Goal: Information Seeking & Learning: Understand process/instructions

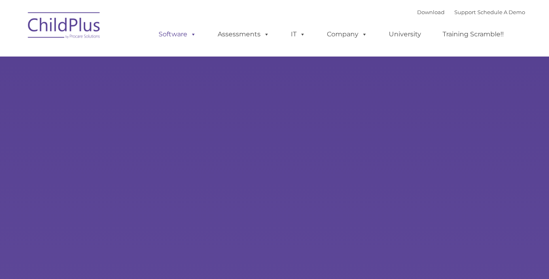
select select "MEDIUM"
click at [480, 135] on rs-slides "Learn More Request a Demo The Future of ChildPlus is Here! Boost your productiv…" at bounding box center [274, 157] width 549 height 315
click at [442, 11] on link "Download" at bounding box center [430, 12] width 27 height 6
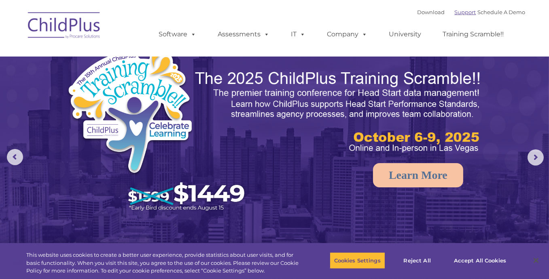
click at [460, 11] on link "Support" at bounding box center [465, 12] width 21 height 6
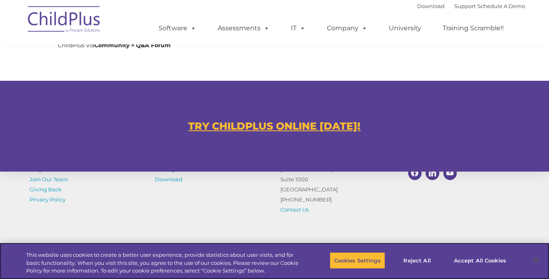
scroll to position [470, 0]
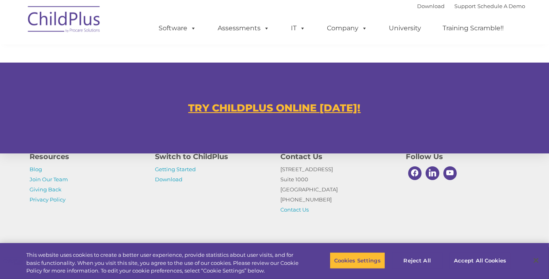
click at [281, 102] on u "TRY CHILDPLUS ONLINE TODAY!" at bounding box center [274, 108] width 172 height 12
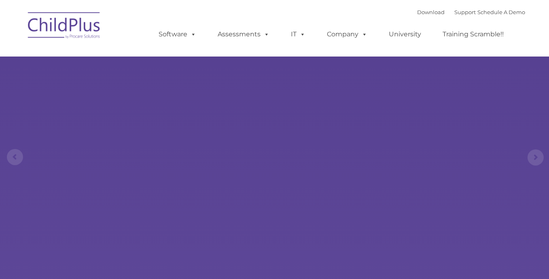
select select "MEDIUM"
click at [521, 12] on link "Schedule A Demo" at bounding box center [502, 12] width 48 height 6
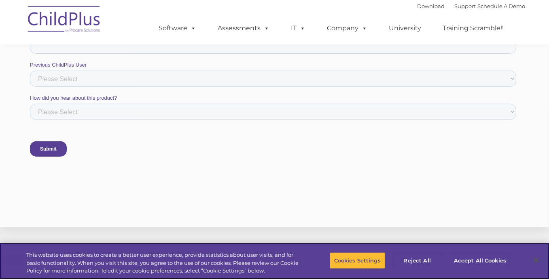
scroll to position [615, 0]
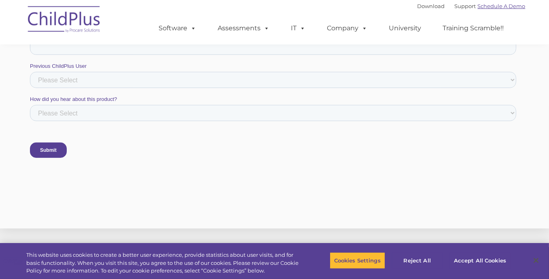
click at [499, 5] on link "Schedule A Demo" at bounding box center [502, 6] width 48 height 6
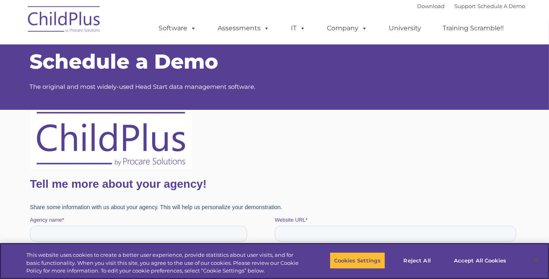
scroll to position [8, 0]
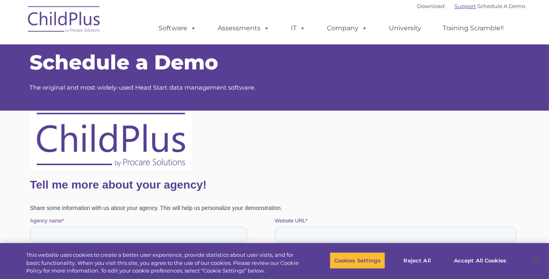
click at [455, 5] on link "Support" at bounding box center [465, 6] width 21 height 6
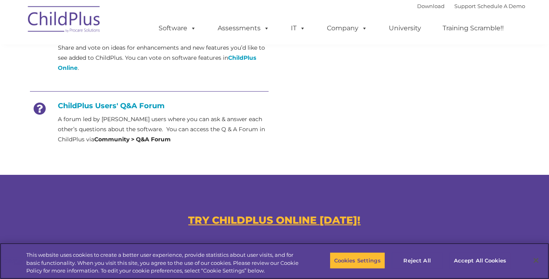
scroll to position [364, 0]
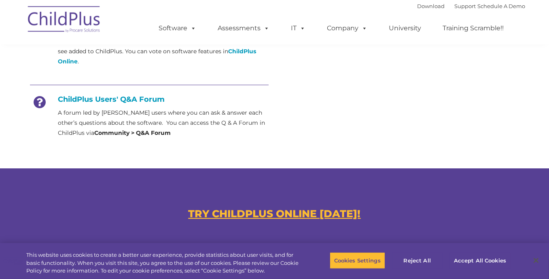
click at [328, 210] on u "TRY CHILDPLUS ONLINE [DATE]!" at bounding box center [274, 214] width 172 height 12
